Goal: Transaction & Acquisition: Purchase product/service

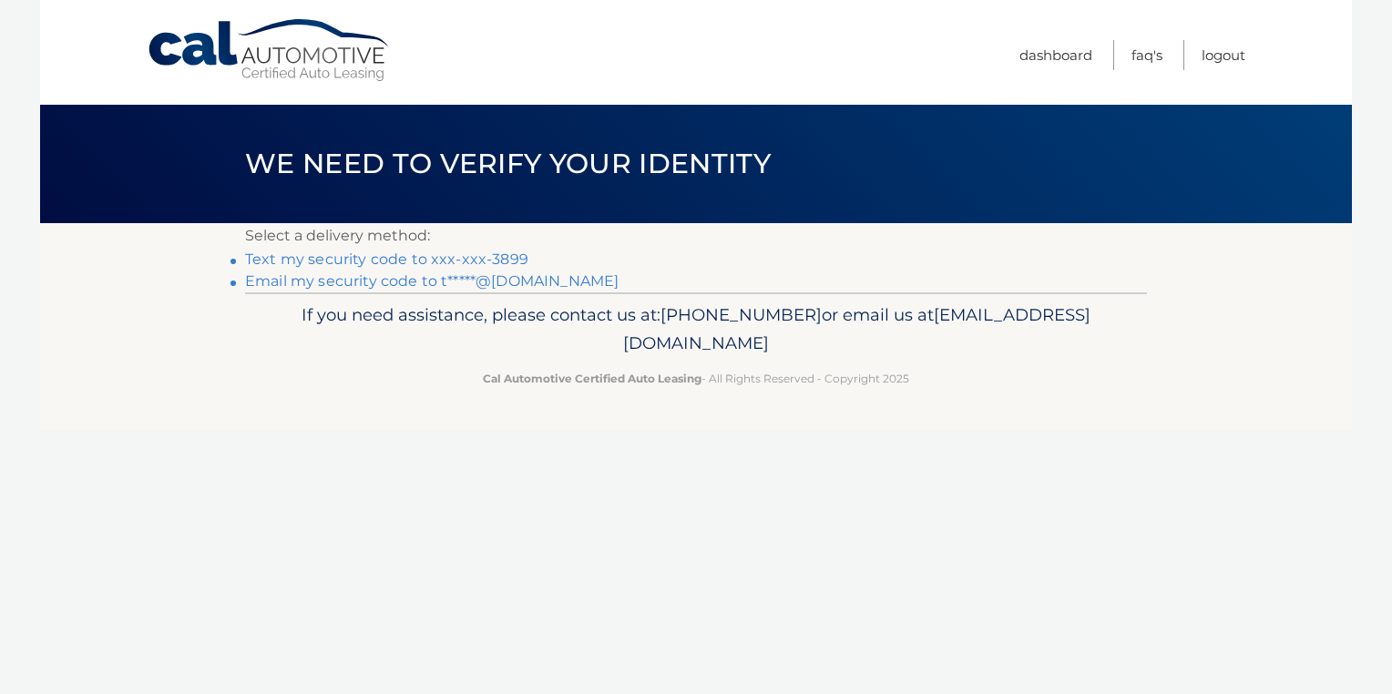
click at [298, 255] on link "Text my security code to xxx-xxx-3899" at bounding box center [386, 258] width 283 height 17
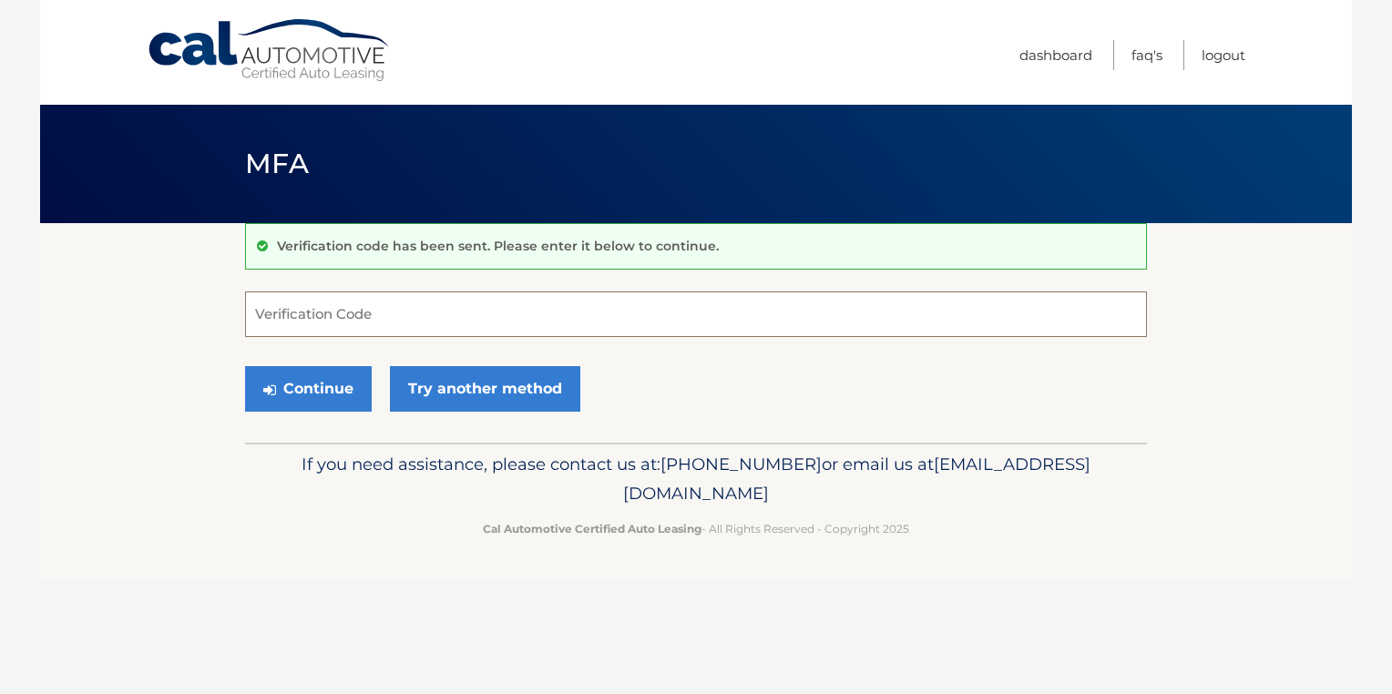
click at [298, 304] on input "Verification Code" at bounding box center [696, 314] width 902 height 46
type input "244869"
click at [300, 392] on button "Continue" at bounding box center [308, 389] width 127 height 46
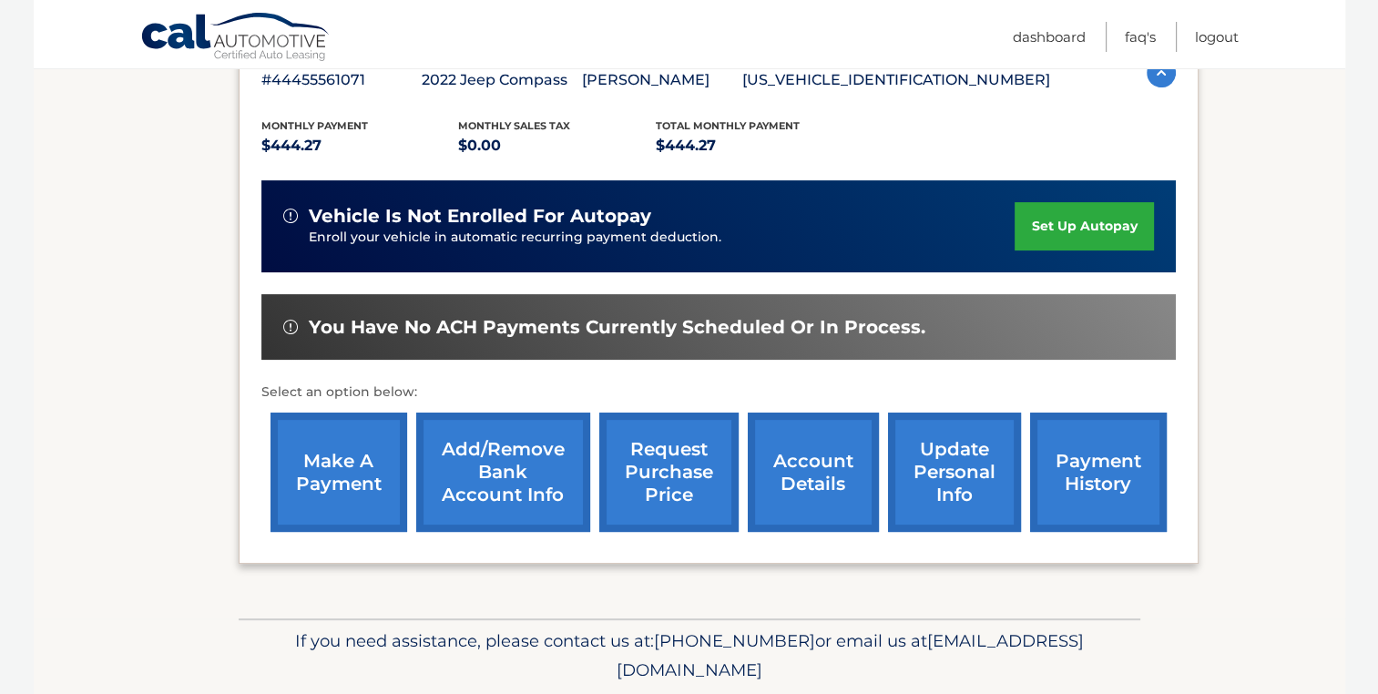
scroll to position [364, 0]
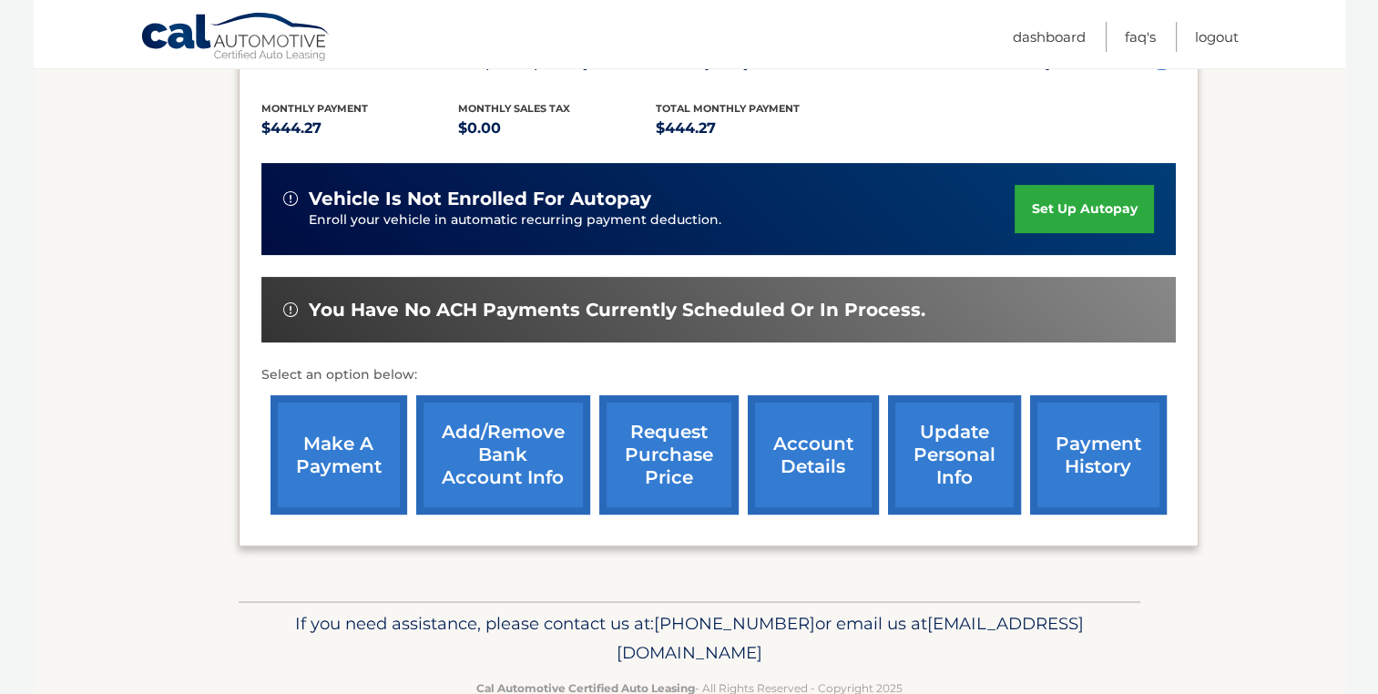
click at [326, 437] on link "make a payment" at bounding box center [339, 454] width 137 height 119
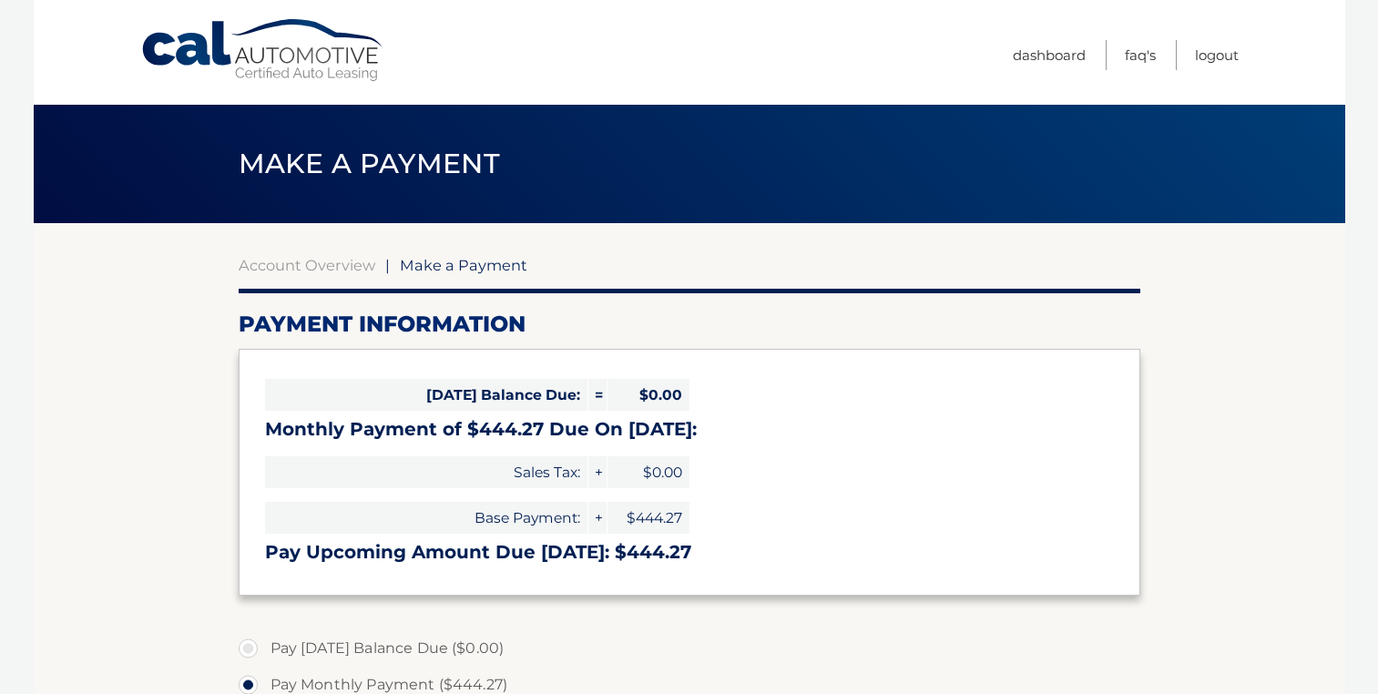
select select "ODQwMzJlMzUtOGIxMi00OThjLWI4MjktYTMyNjZlNzM4NWNm"
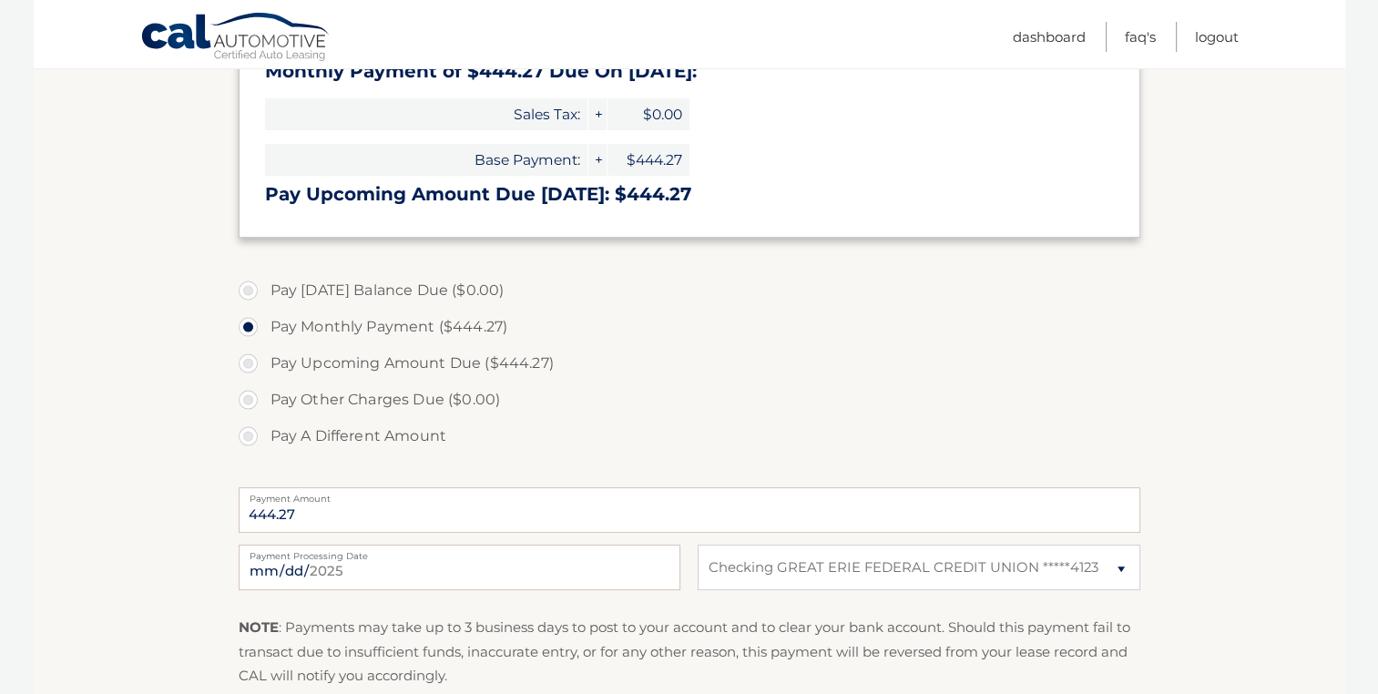
scroll to position [364, 0]
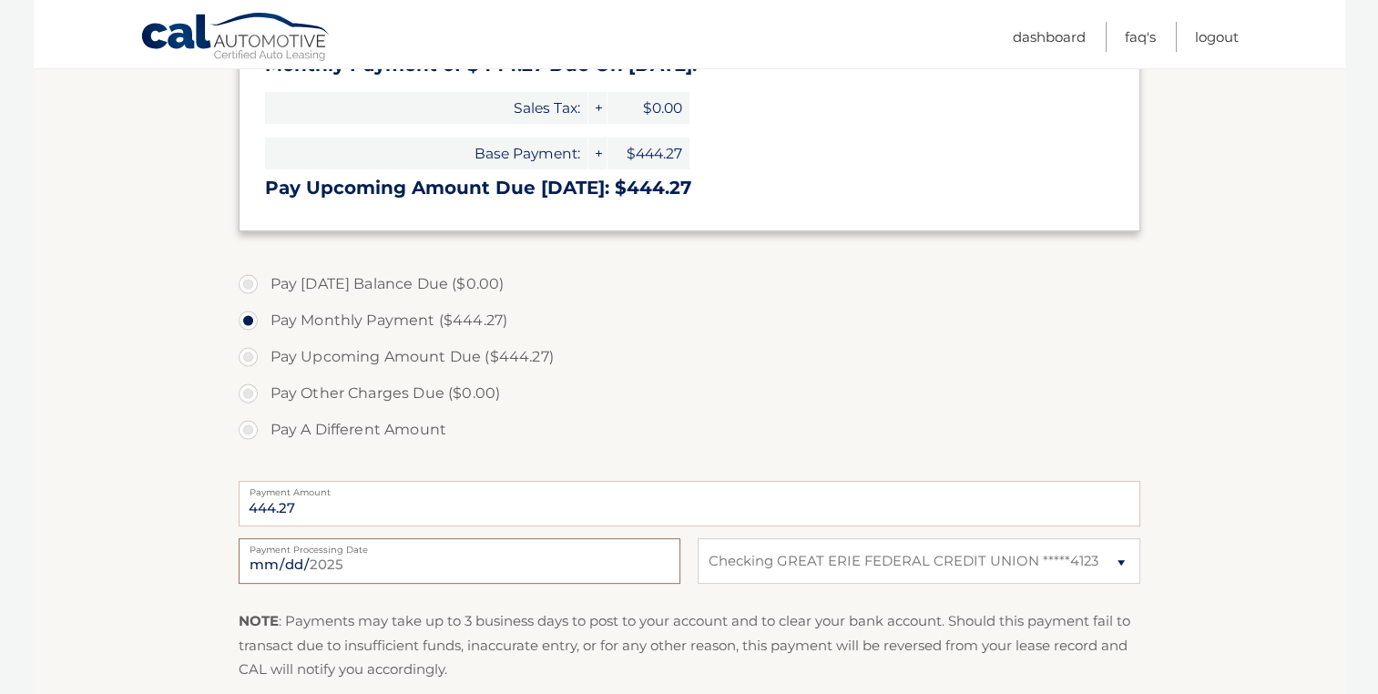
click at [373, 569] on input "2025-10-02" at bounding box center [460, 561] width 442 height 46
type input "2025-10-14"
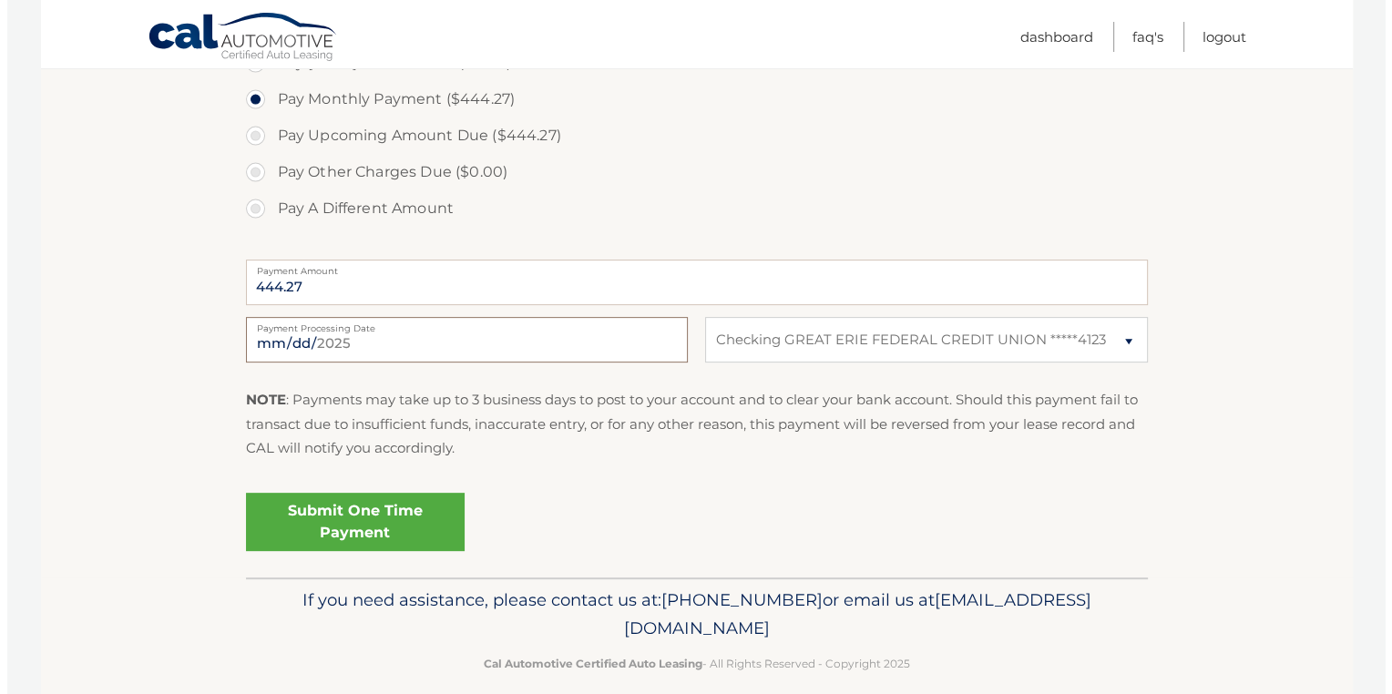
scroll to position [606, 0]
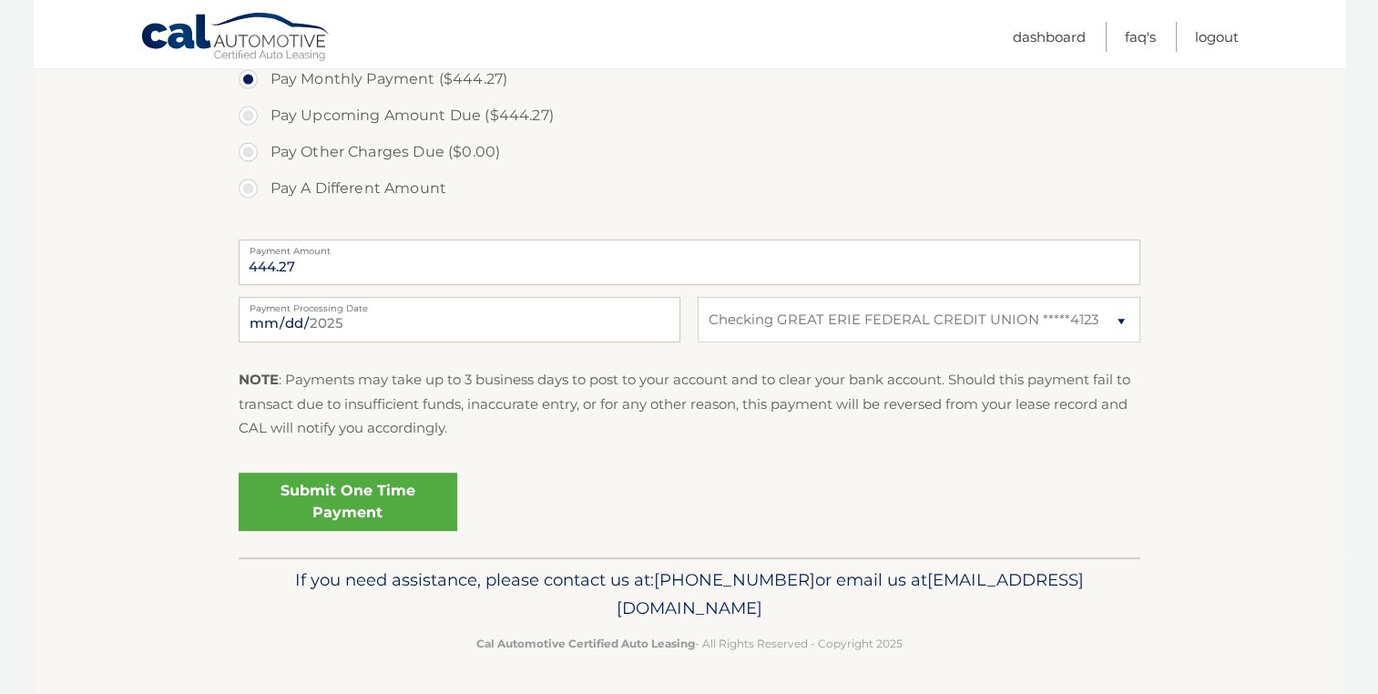
click at [355, 510] on link "Submit One Time Payment" at bounding box center [348, 502] width 219 height 58
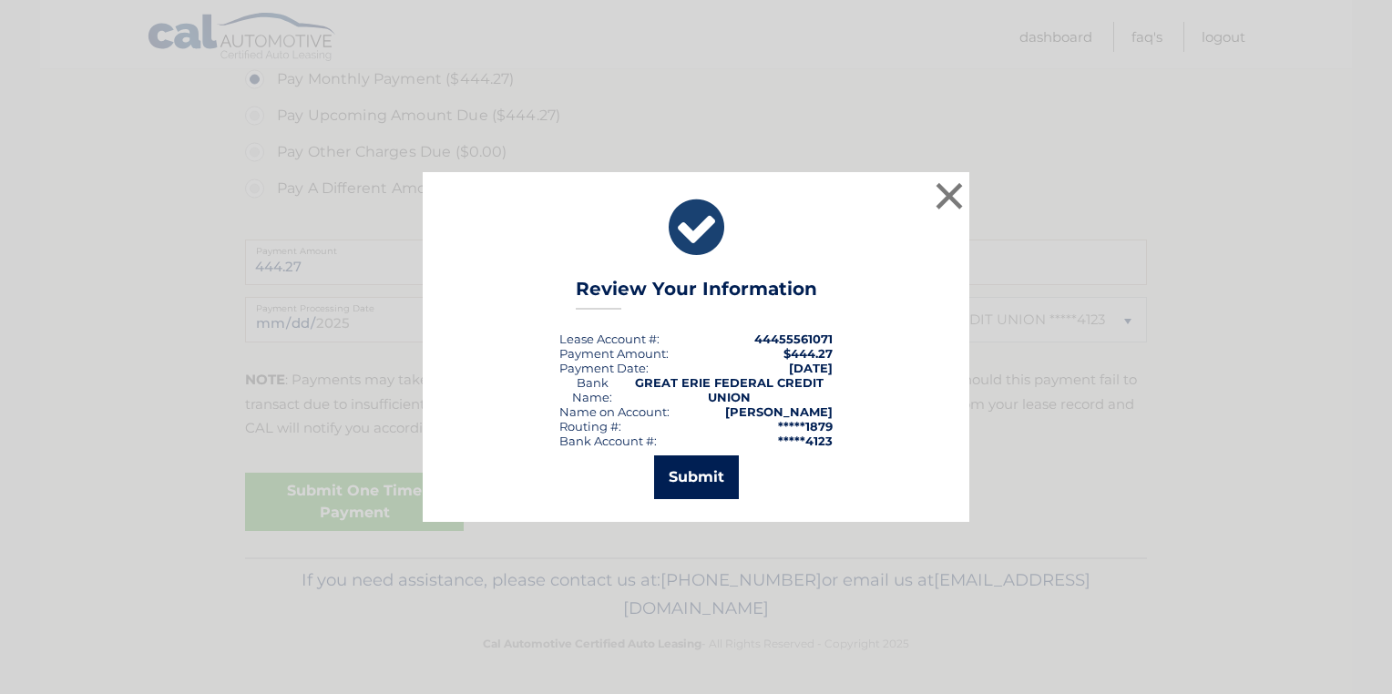
click at [689, 483] on button "Submit" at bounding box center [696, 477] width 85 height 44
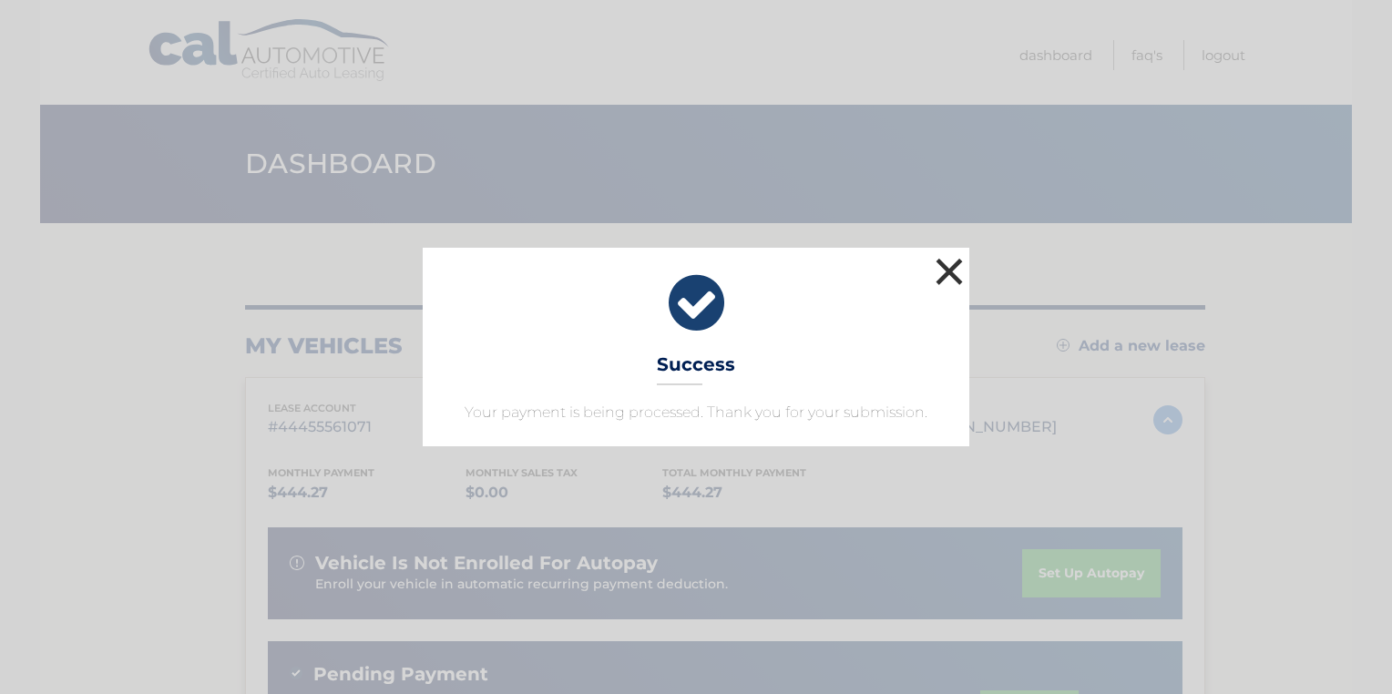
click at [944, 265] on button "×" at bounding box center [949, 271] width 36 height 36
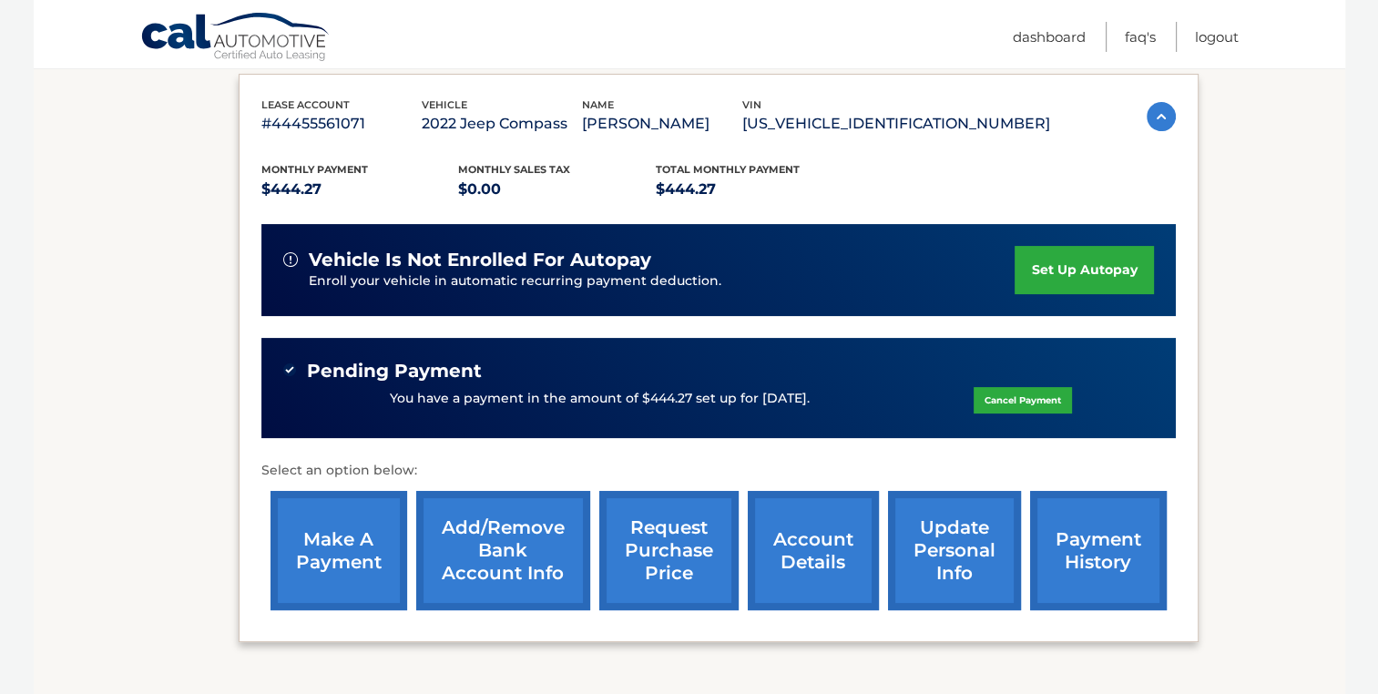
scroll to position [364, 0]
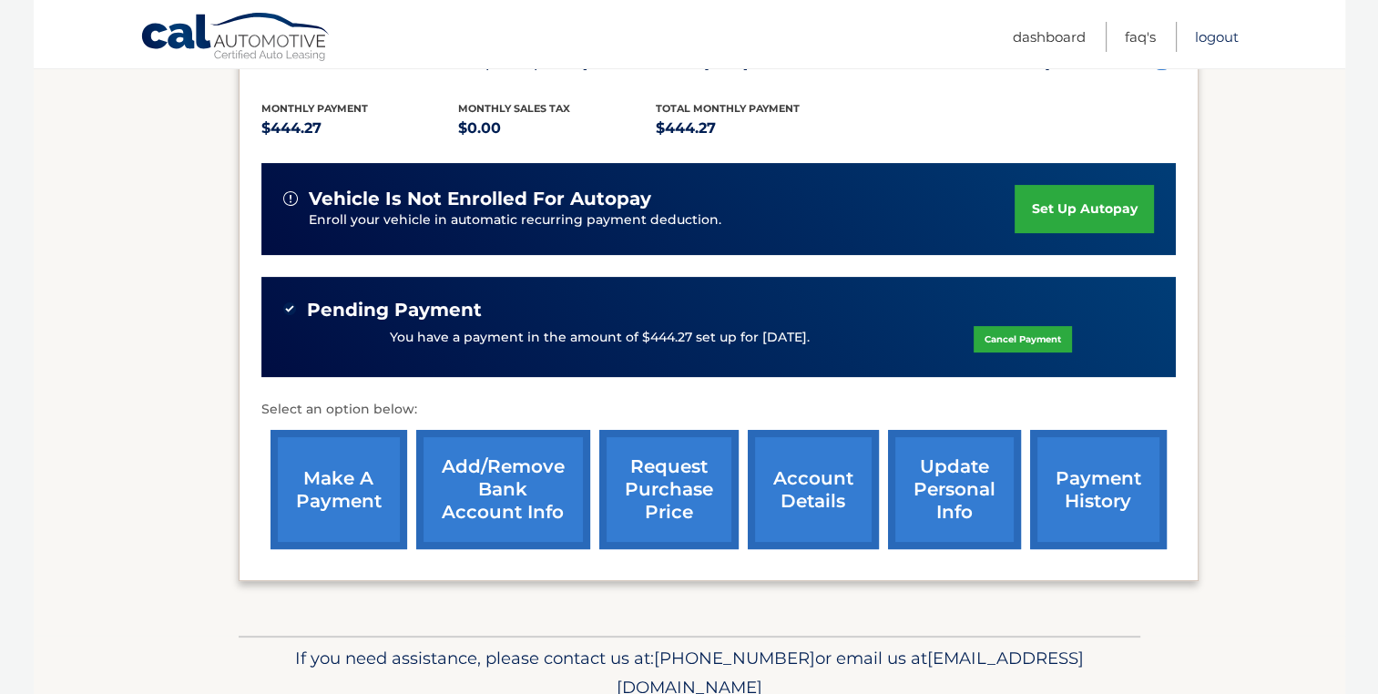
click at [1210, 43] on link "Logout" at bounding box center [1217, 37] width 44 height 30
